Goal: Information Seeking & Learning: Compare options

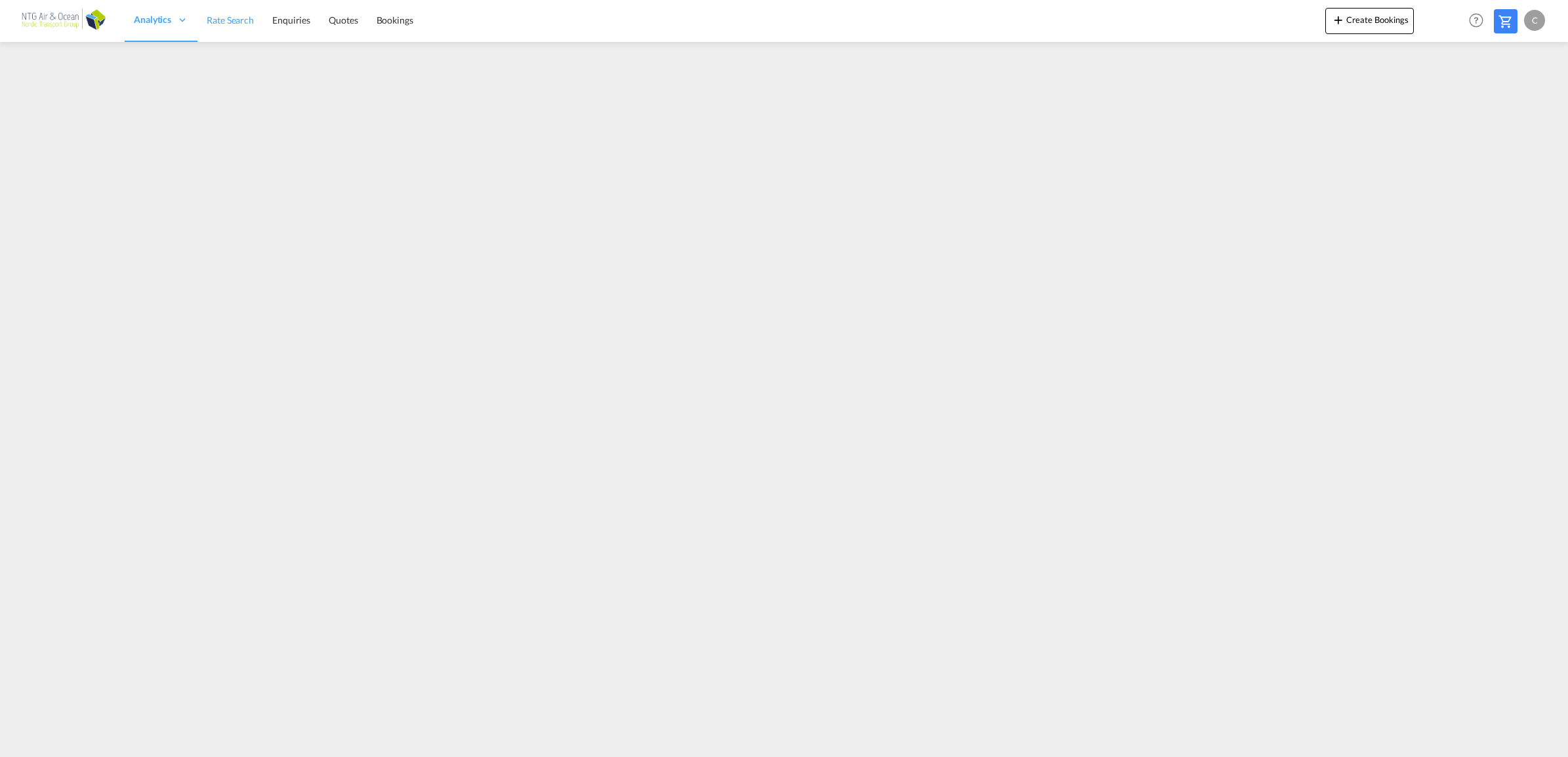
click at [242, 20] on span "Rate Search" at bounding box center [230, 20] width 47 height 11
